Goal: Information Seeking & Learning: Learn about a topic

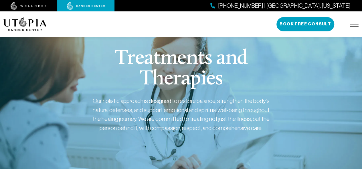
click at [351, 25] on img at bounding box center [354, 24] width 9 height 5
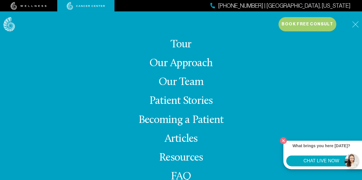
click at [191, 60] on link "Our Approach" at bounding box center [180, 63] width 63 height 11
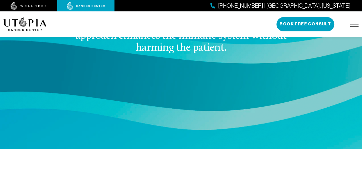
scroll to position [972, 0]
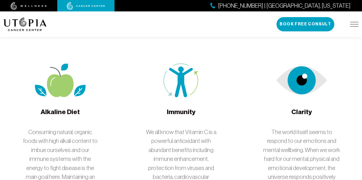
click at [146, 128] on p "We all know that Vitamin C is a powerful antioxidant with abundant benefits inc…" at bounding box center [180, 182] width 77 height 108
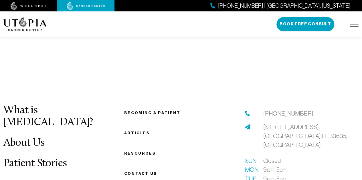
scroll to position [1886, 0]
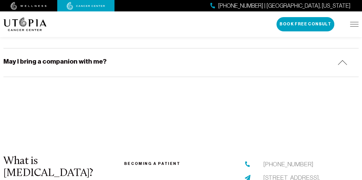
click at [37, 5] on img at bounding box center [29, 6] width 36 height 8
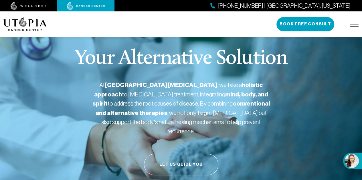
click at [356, 24] on img at bounding box center [354, 24] width 9 height 5
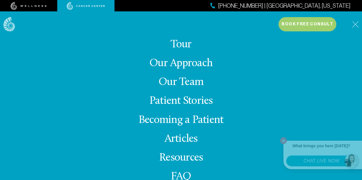
click at [190, 67] on link "Our Approach" at bounding box center [180, 63] width 63 height 11
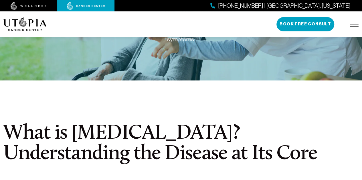
scroll to position [171, 0]
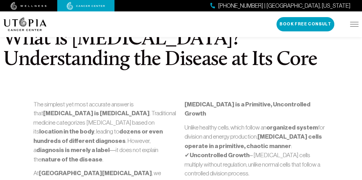
drag, startPoint x: 175, startPoint y: 100, endPoint x: 128, endPoint y: 109, distance: 48.0
click at [128, 109] on p "The simplest yet most accurate answer is that [MEDICAL_DATA] is [MEDICAL_DATA] …" at bounding box center [105, 132] width 144 height 65
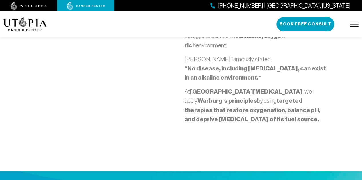
scroll to position [486, 0]
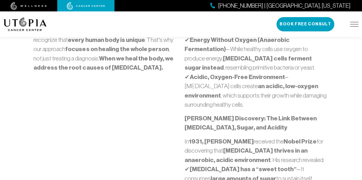
scroll to position [257, 0]
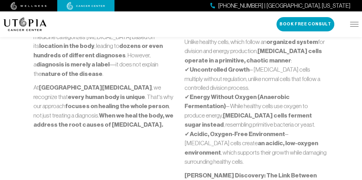
click at [103, 83] on p "At [GEOGRAPHIC_DATA][MEDICAL_DATA] , we recognize that every human body is uniq…" at bounding box center [105, 106] width 144 height 47
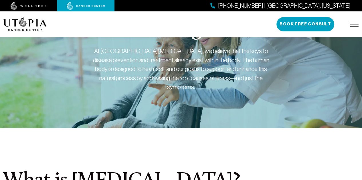
scroll to position [0, 0]
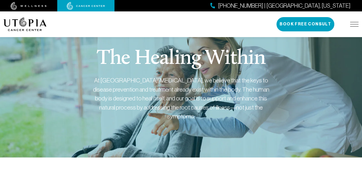
click at [356, 23] on img at bounding box center [354, 24] width 9 height 5
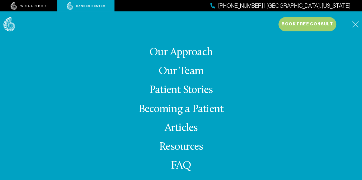
scroll to position [17, 0]
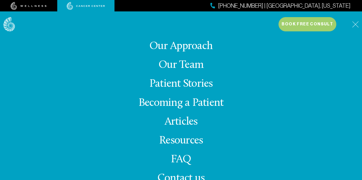
click at [185, 160] on link "FAQ" at bounding box center [181, 159] width 21 height 11
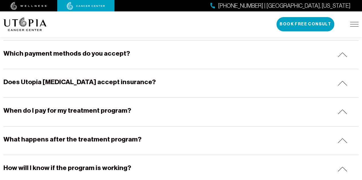
scroll to position [343, 0]
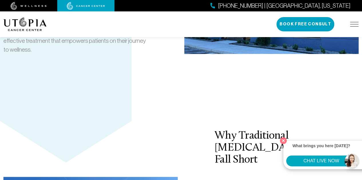
scroll to position [1286, 0]
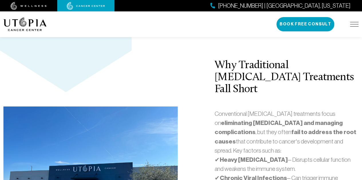
click at [243, 109] on p "Conventional cancer treatments focus on eliminating tumors and managing complic…" at bounding box center [286, 177] width 144 height 137
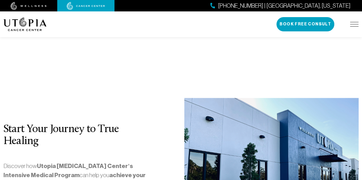
scroll to position [1429, 0]
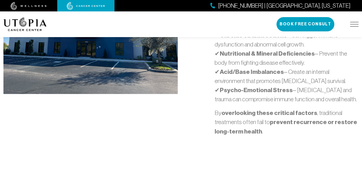
click at [191, 68] on div "Why Traditional Cancer Treatments Fall Short Conventional cancer treatments foc…" at bounding box center [181, 29] width 362 height 296
drag, startPoint x: 191, startPoint y: 68, endPoint x: 125, endPoint y: 89, distance: 68.7
click at [125, 89] on div "Why Traditional Cancer Treatments Fall Short Conventional cancer treatments foc…" at bounding box center [181, 29] width 362 height 296
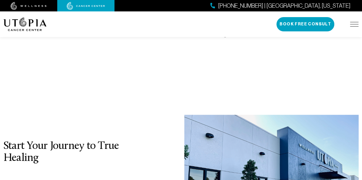
scroll to position [1543, 0]
